Goal: Check status: Check status

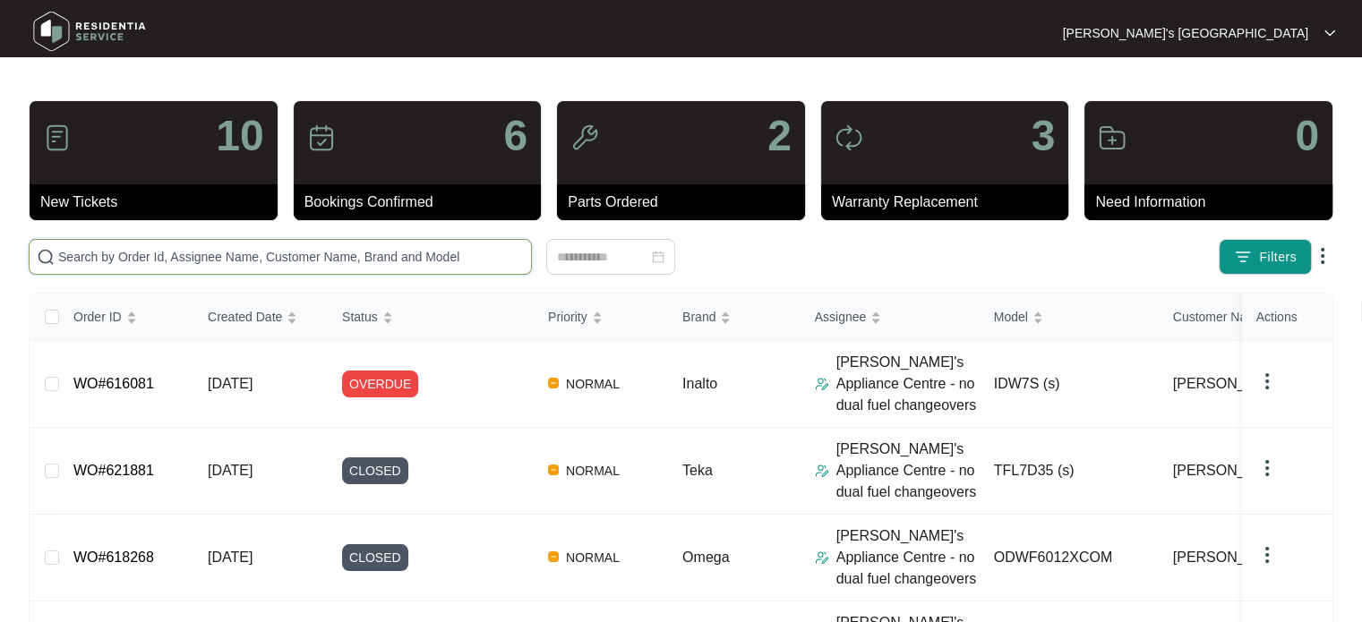
click at [223, 250] on input "text" at bounding box center [291, 257] width 466 height 20
paste input "626623"
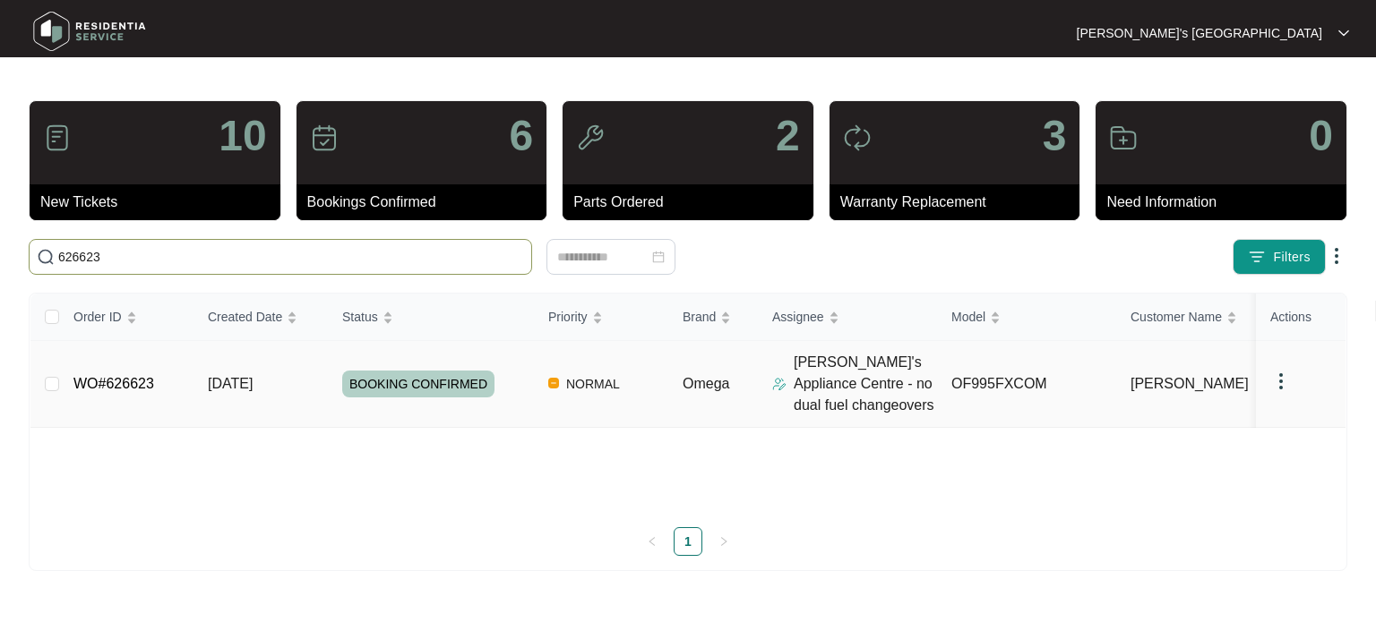
type input "626623"
click at [201, 379] on td "[DATE]" at bounding box center [260, 384] width 134 height 87
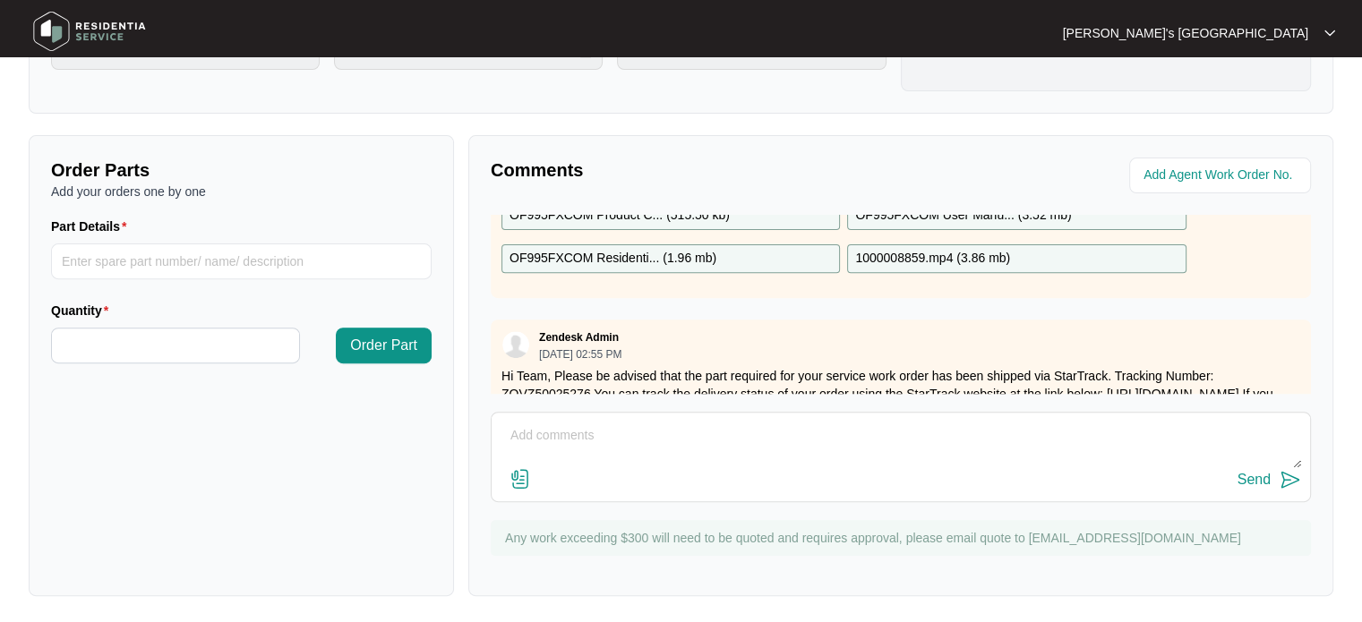
scroll to position [90, 0]
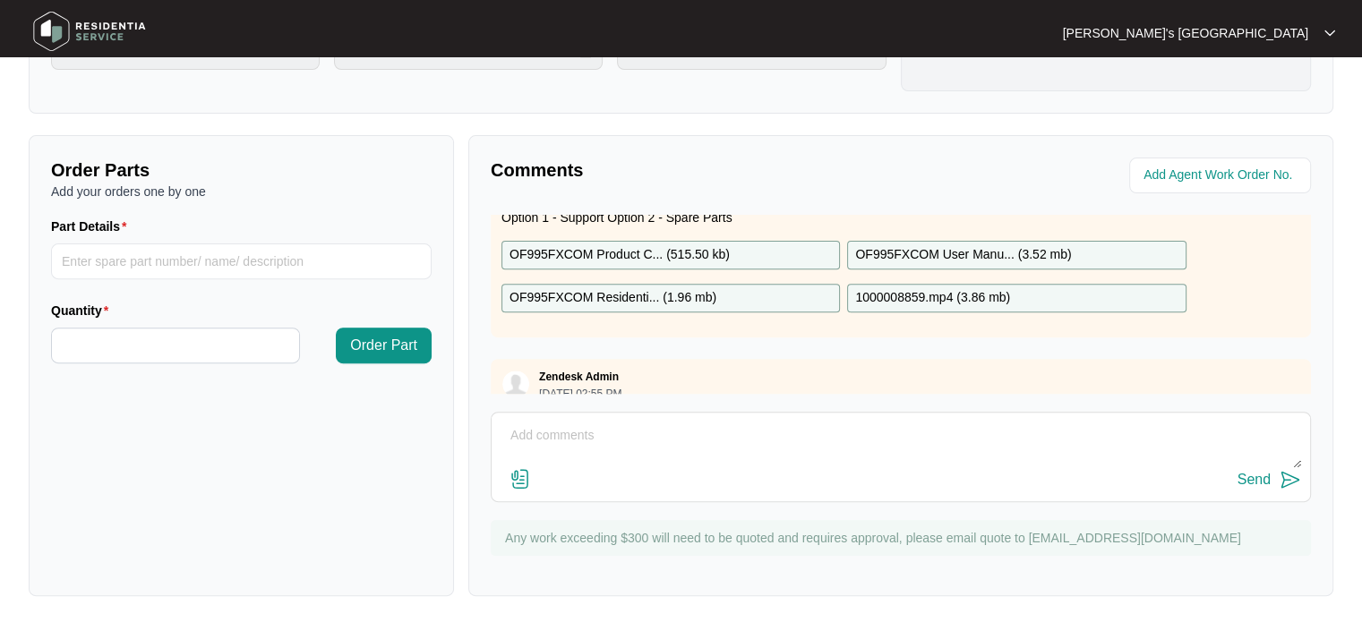
click at [703, 292] on p "OF995FXCOM Residenti... ( 1.96 mb )" at bounding box center [613, 298] width 207 height 20
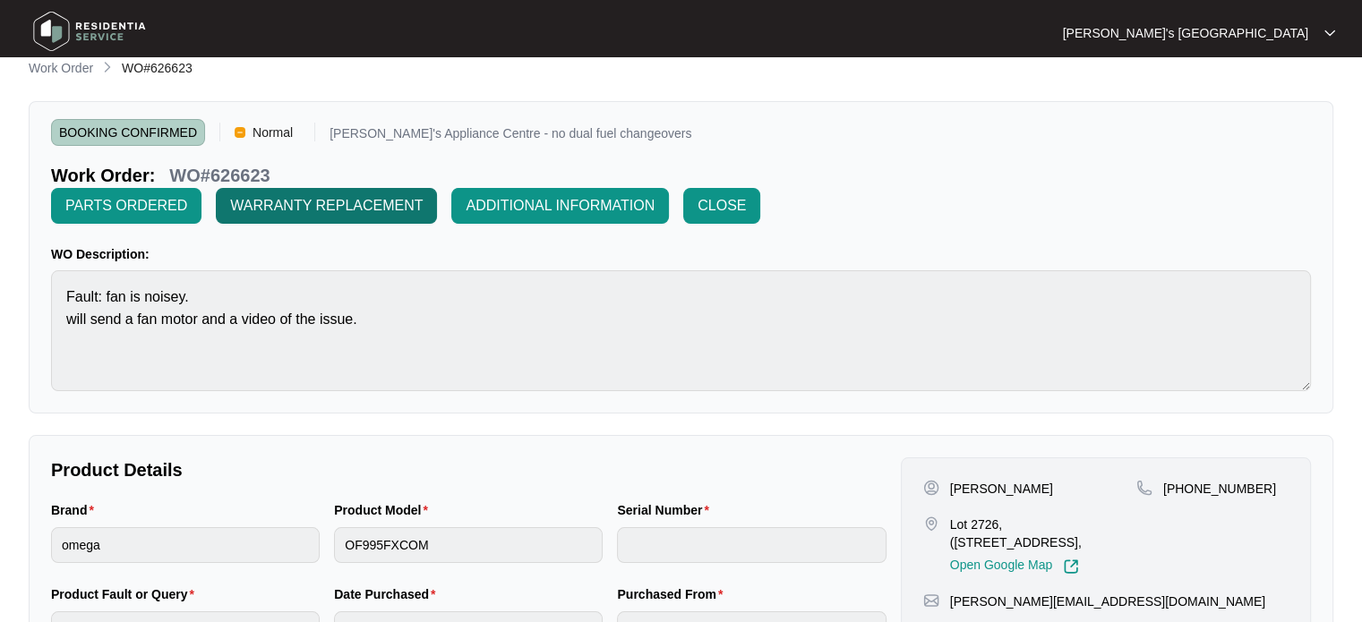
scroll to position [0, 0]
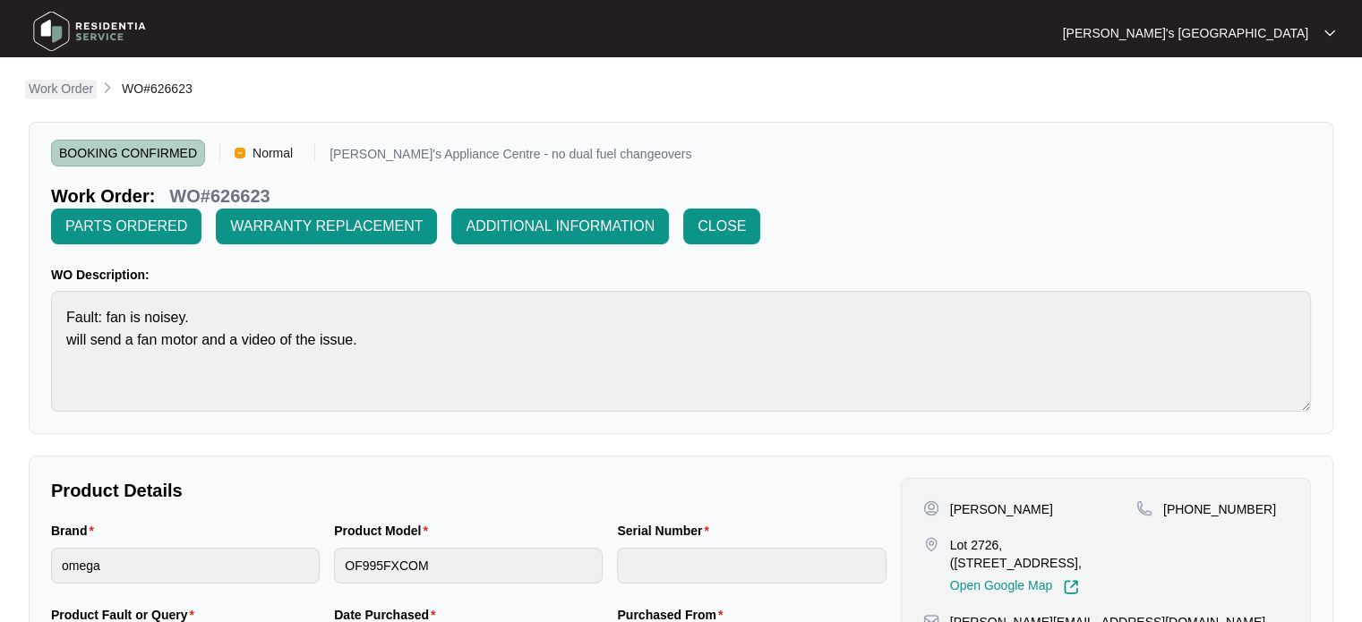
click at [77, 81] on p "Work Order" at bounding box center [61, 89] width 64 height 18
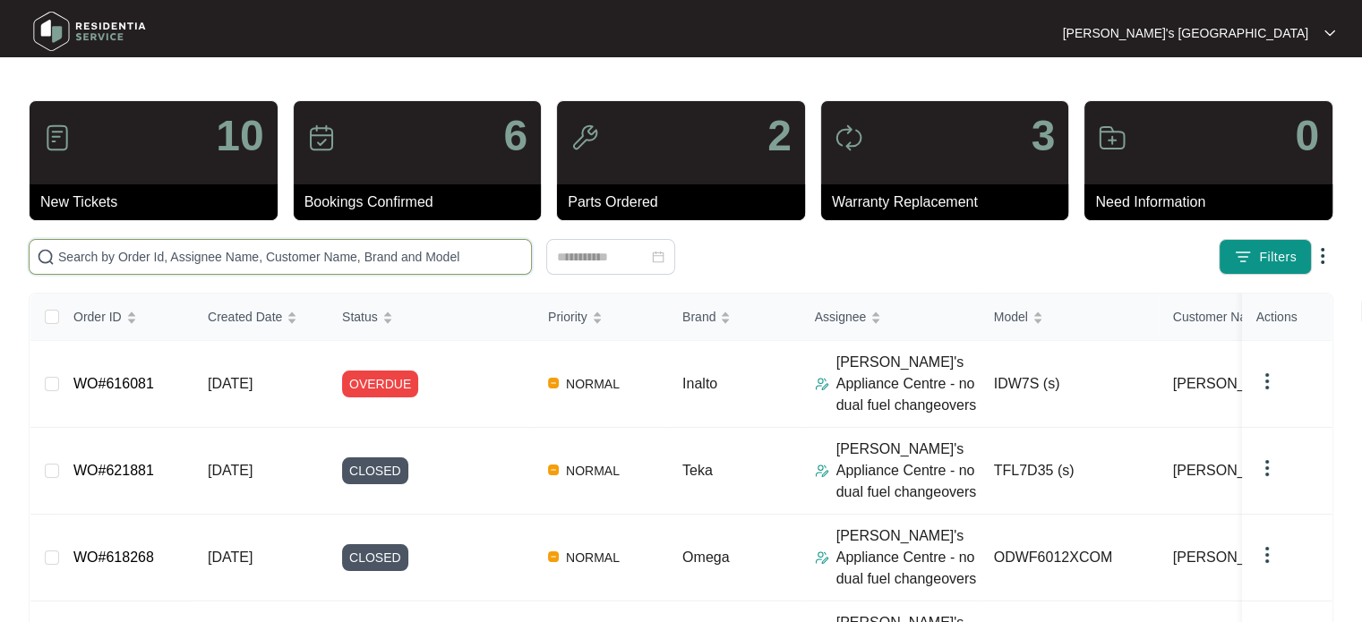
click at [233, 257] on input "text" at bounding box center [291, 257] width 466 height 20
paste input "626503"
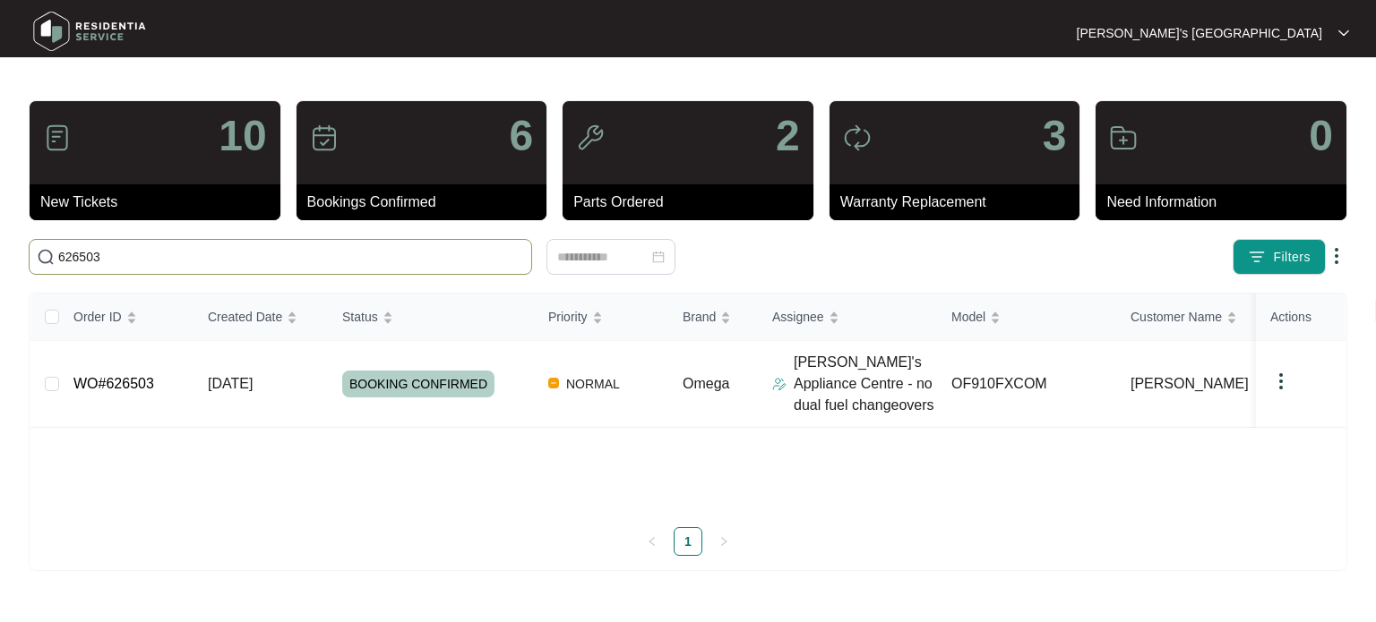
type input "626503"
click at [221, 404] on td "[DATE]" at bounding box center [260, 384] width 134 height 87
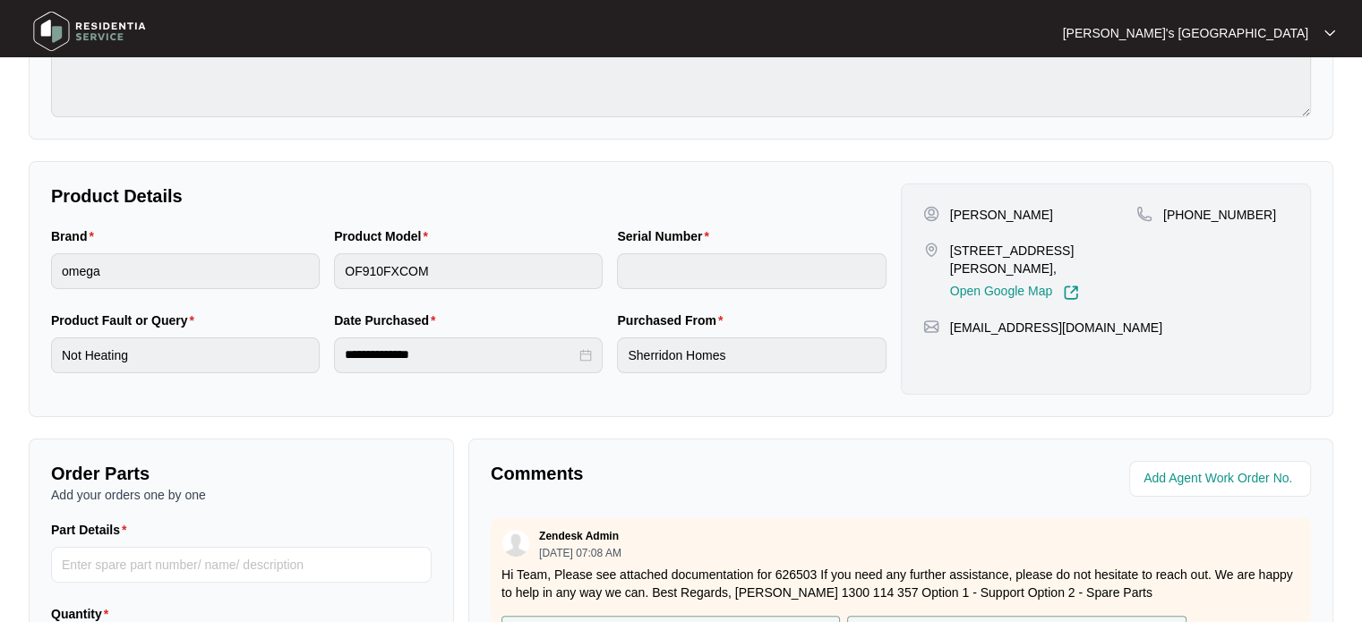
scroll to position [598, 0]
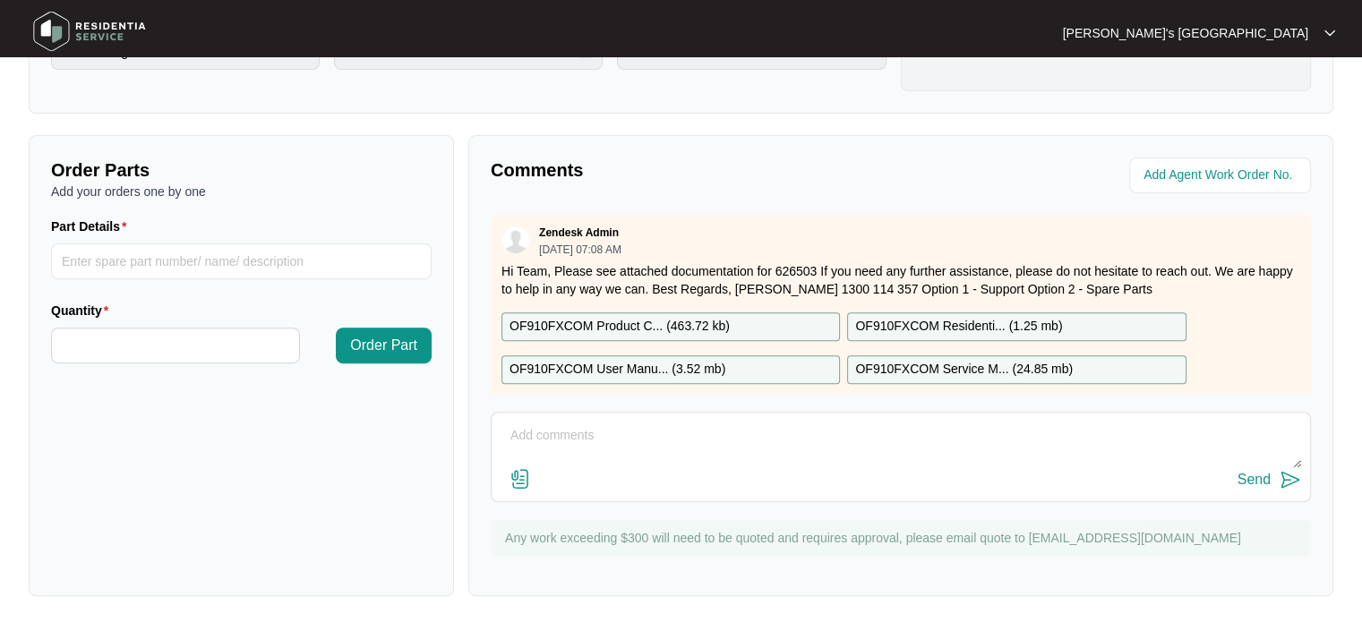
drag, startPoint x: 924, startPoint y: 325, endPoint x: 730, endPoint y: 271, distance: 201.6
click at [924, 325] on p "OF910FXCOM Residenti... ( 1.25 mb )" at bounding box center [958, 327] width 207 height 20
